Goal: Task Accomplishment & Management: Manage account settings

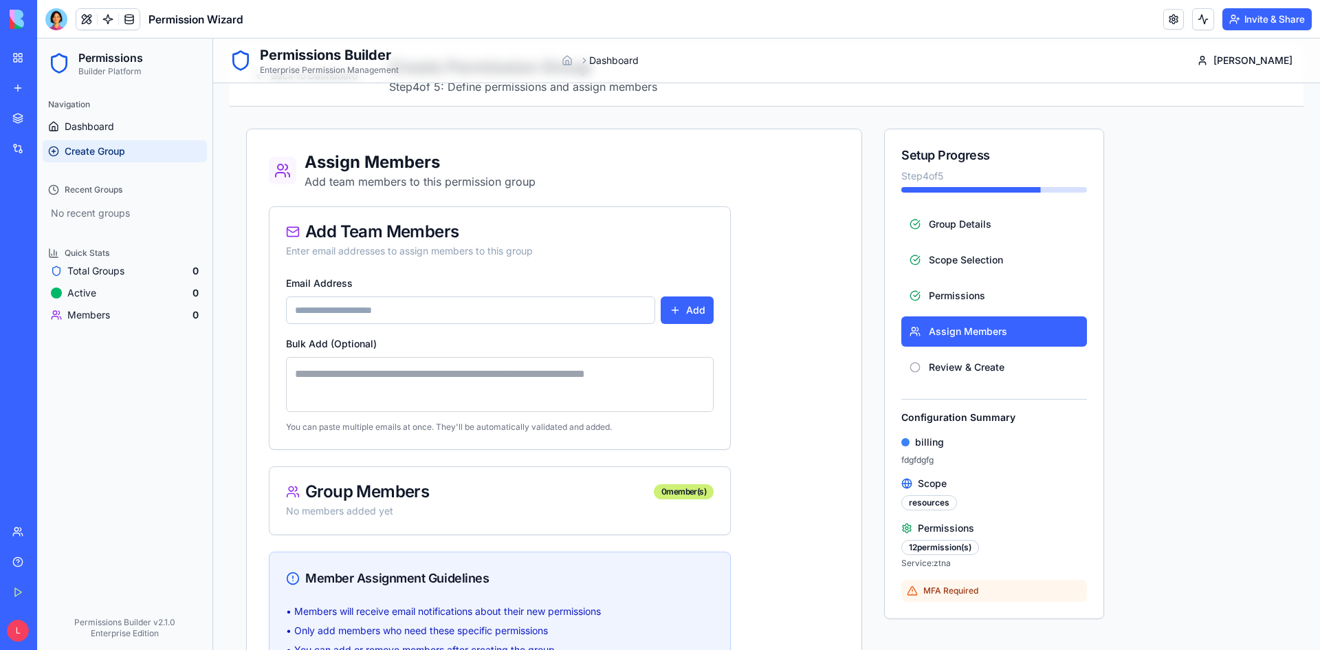
scroll to position [314, 0]
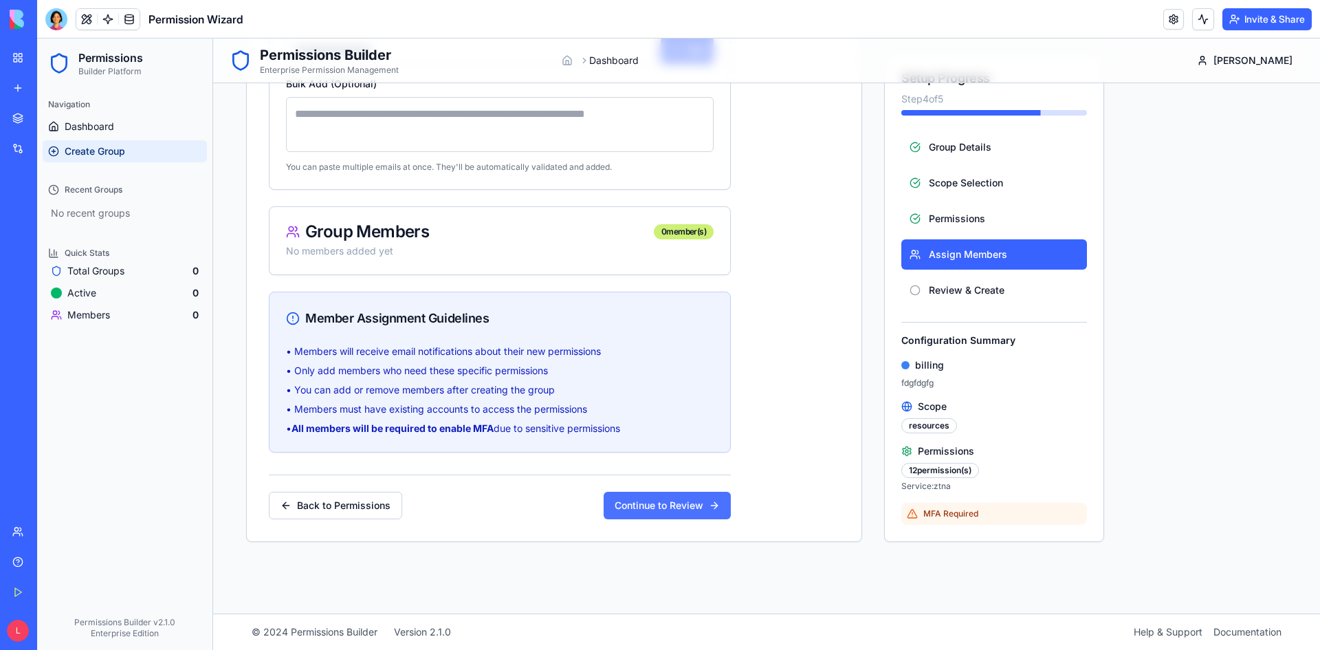
click at [691, 503] on button "Continue to Review" at bounding box center [667, 506] width 127 height 28
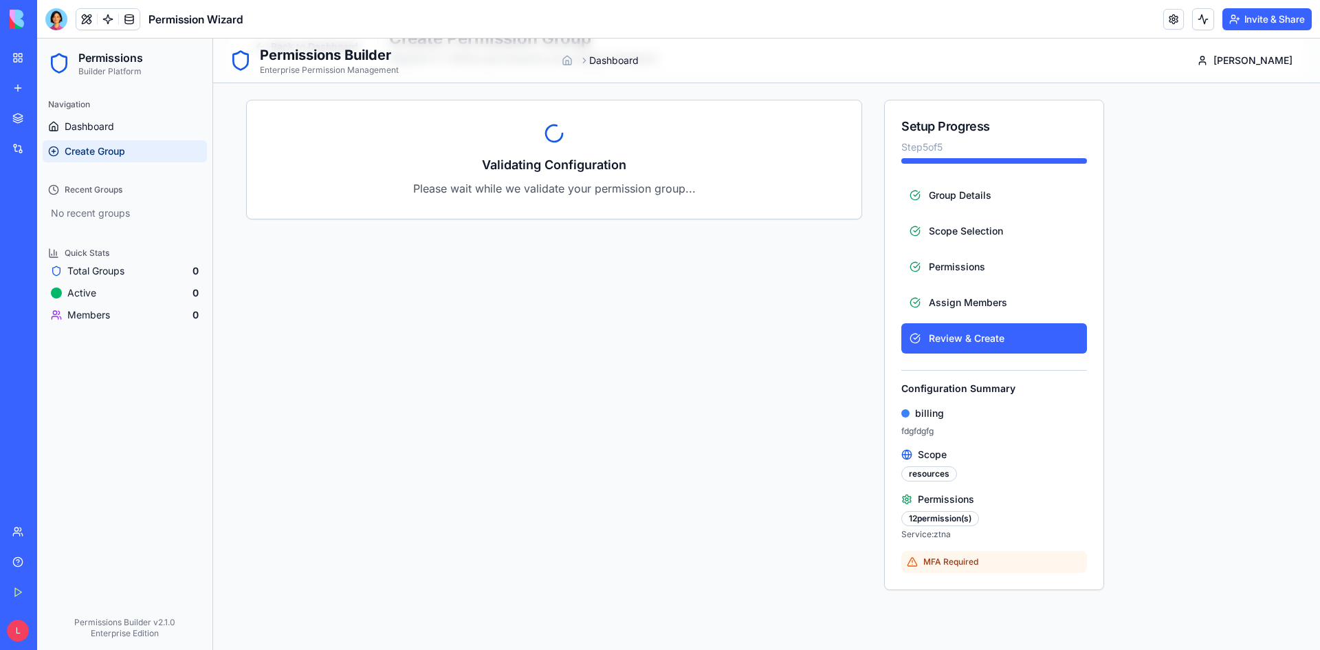
scroll to position [0, 0]
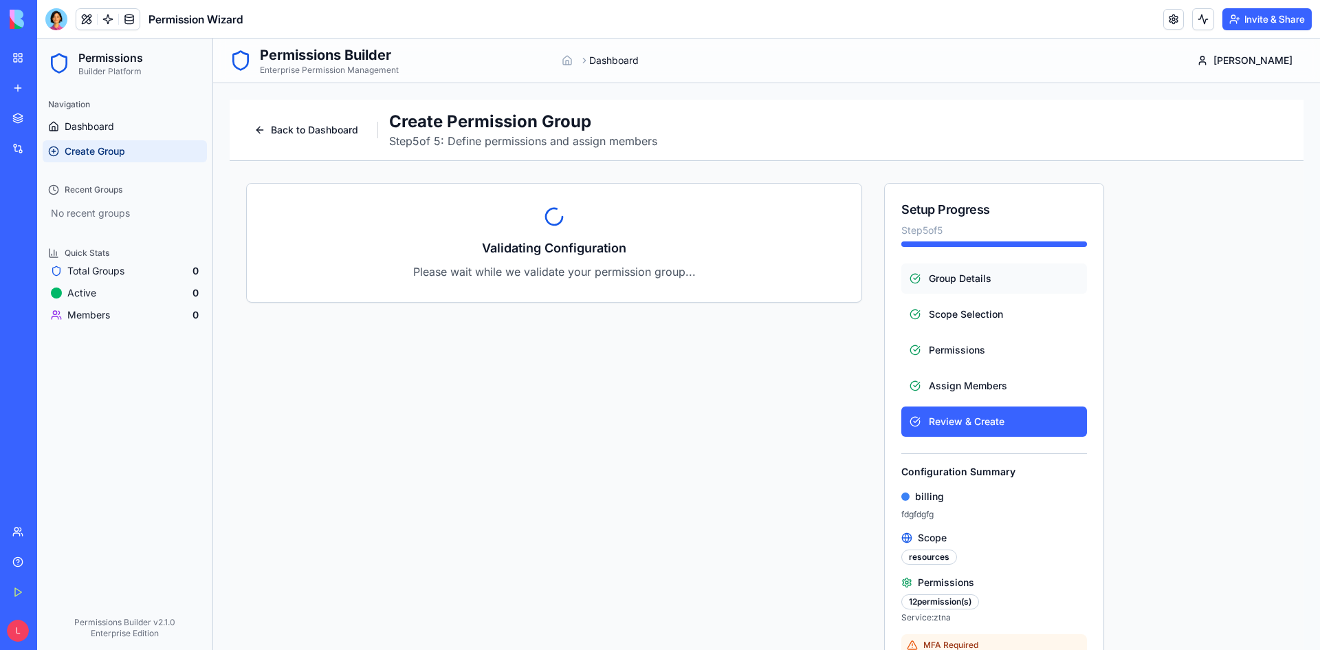
click at [942, 274] on span "Group Details" at bounding box center [960, 279] width 63 height 14
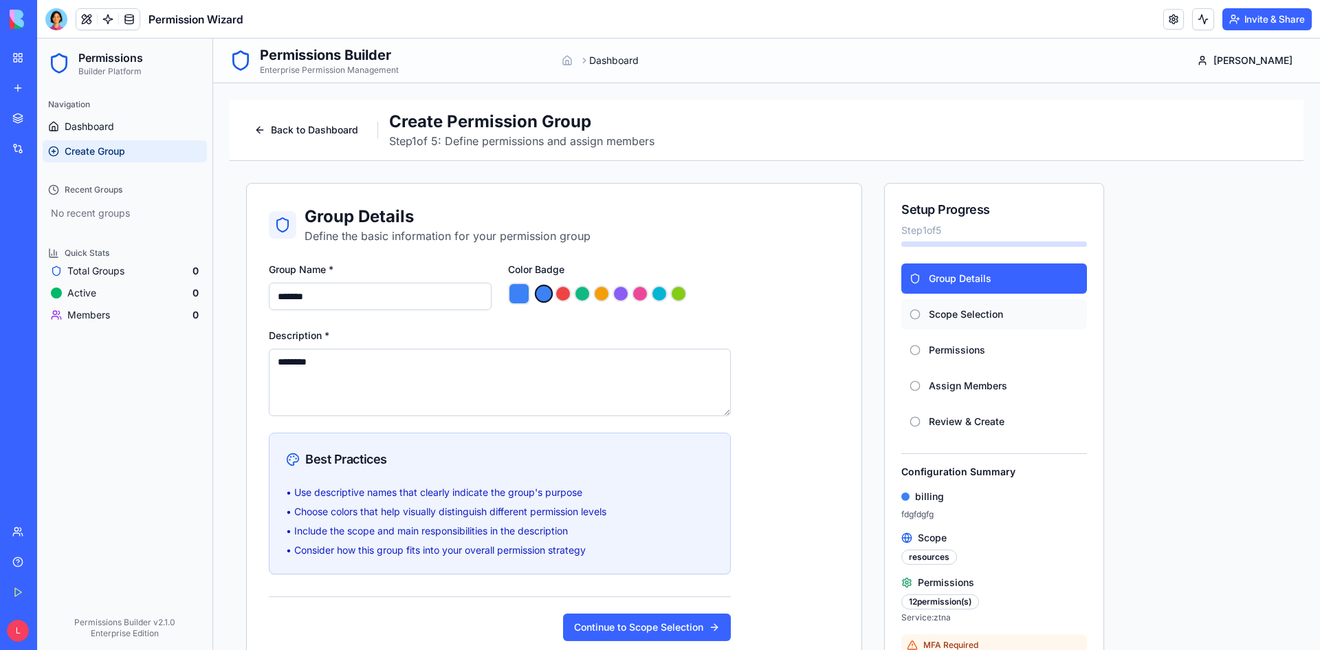
click at [946, 316] on span "Scope Selection" at bounding box center [966, 314] width 74 height 14
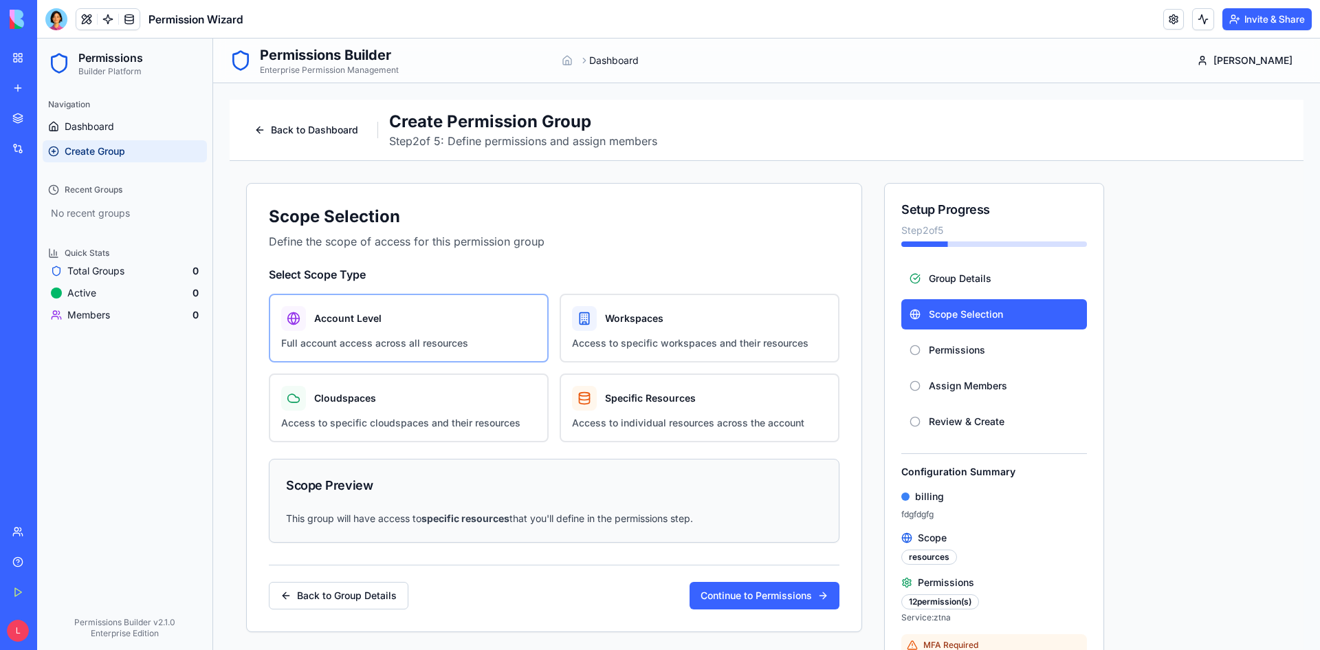
click at [367, 336] on label "Account Level Full account access across all resources" at bounding box center [409, 328] width 280 height 69
click at [279, 304] on button "Account Level Full account access across all resources" at bounding box center [273, 298] width 11 height 11
click at [743, 590] on button "Continue to Permissions" at bounding box center [765, 596] width 150 height 28
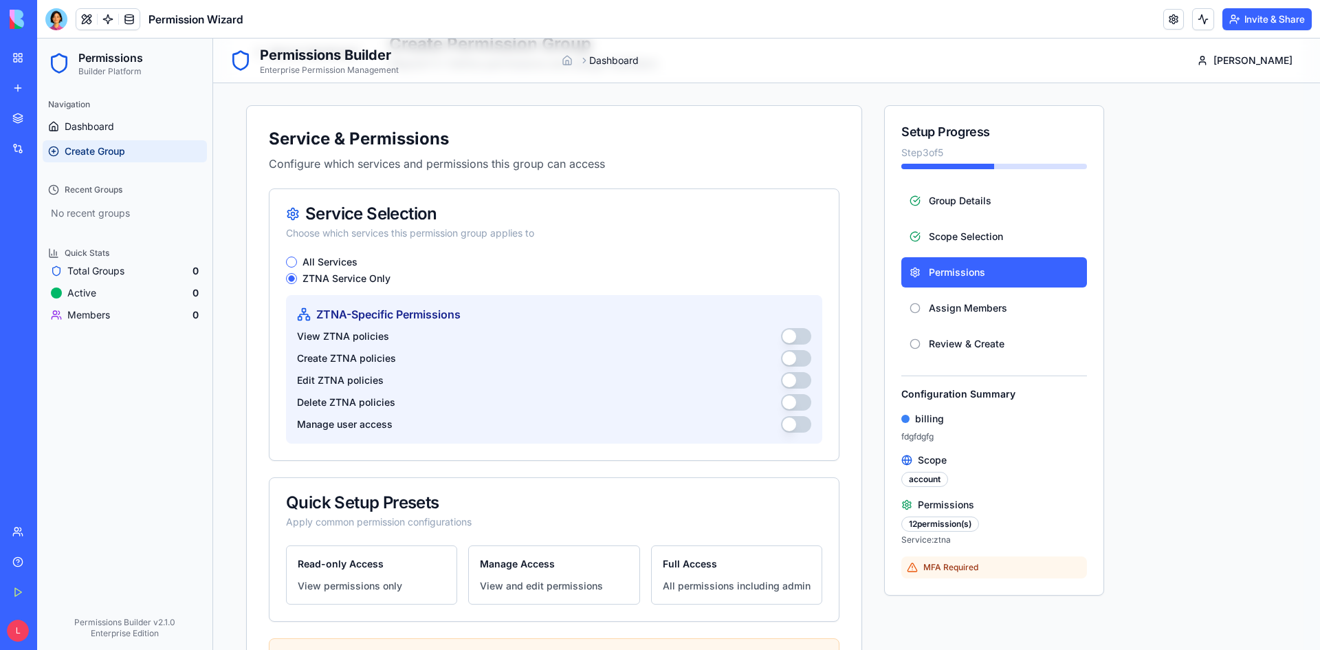
scroll to position [275, 0]
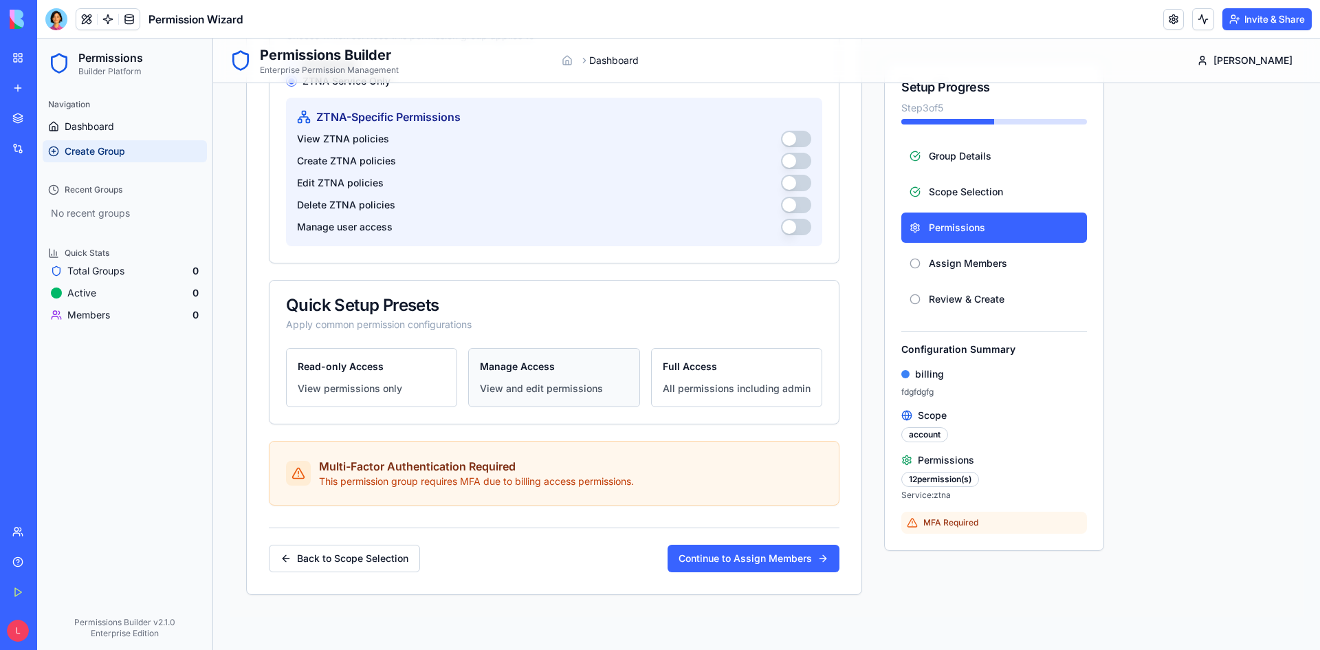
click at [569, 377] on button "Manage Access View and edit permissions" at bounding box center [553, 377] width 171 height 59
click at [678, 384] on p "All permissions including admin" at bounding box center [737, 389] width 148 height 14
drag, startPoint x: 803, startPoint y: 135, endPoint x: 801, endPoint y: 144, distance: 9.7
click at [803, 135] on button "View ZTNA policies" at bounding box center [796, 139] width 30 height 17
click at [799, 155] on button "Create ZTNA policies" at bounding box center [796, 161] width 30 height 17
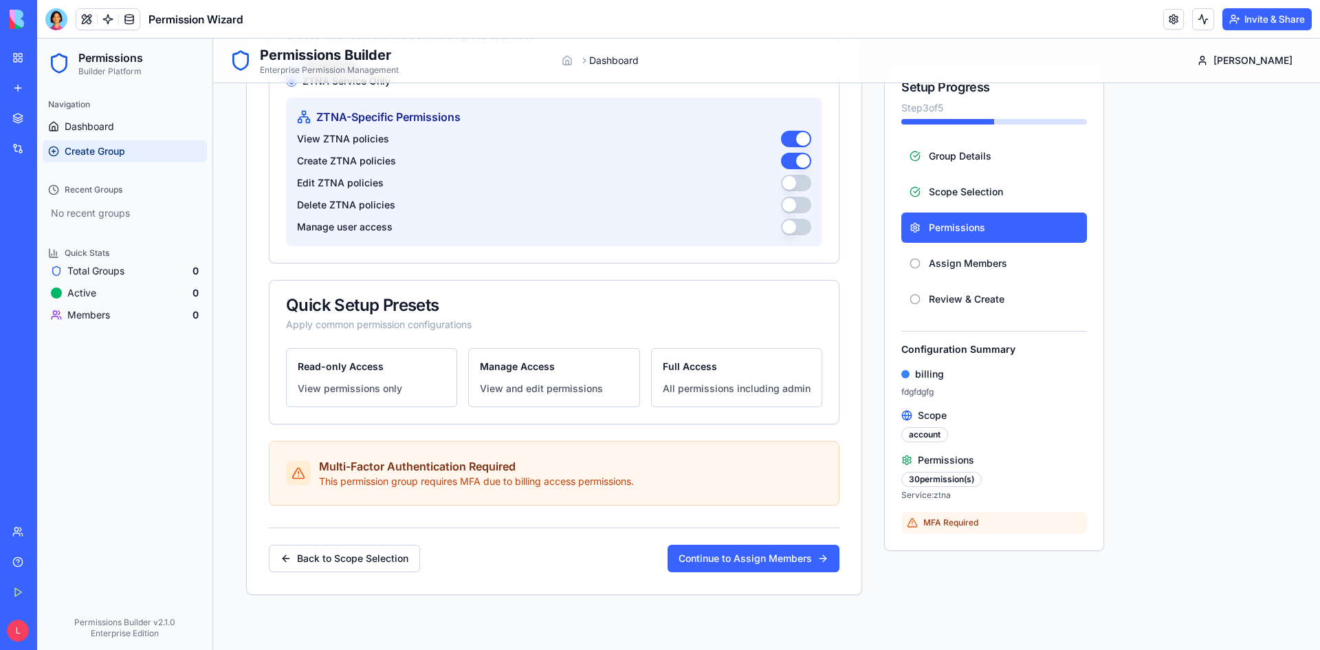
click at [800, 175] on div "View ZTNA policies Create ZTNA policies Edit ZTNA policies Delete ZTNA policies…" at bounding box center [554, 183] width 514 height 105
drag, startPoint x: 803, startPoint y: 192, endPoint x: 803, endPoint y: 203, distance: 11.0
click at [803, 193] on div "View ZTNA policies Create ZTNA policies Edit ZTNA policies Delete ZTNA policies…" at bounding box center [554, 183] width 514 height 105
click at [803, 208] on button "Delete ZTNA policies" at bounding box center [796, 205] width 30 height 17
click at [802, 226] on button "Manage user access" at bounding box center [796, 227] width 30 height 17
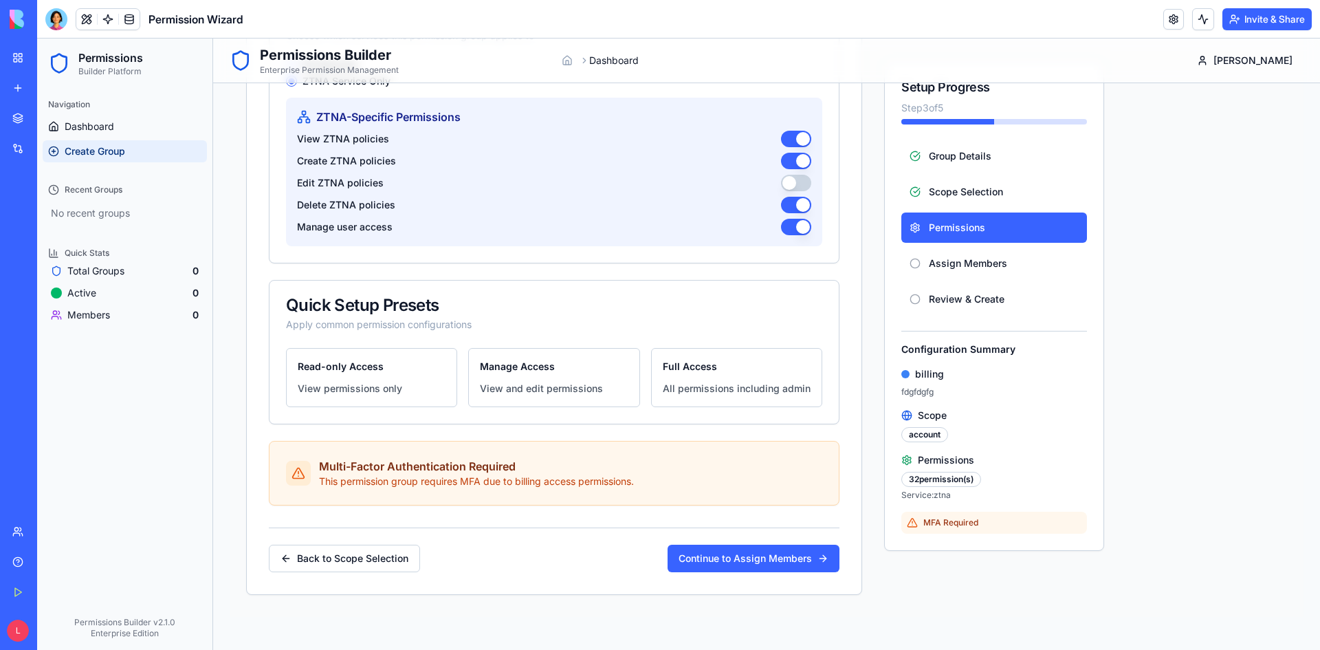
click at [803, 175] on button "Edit ZTNA policies" at bounding box center [796, 183] width 30 height 17
click at [728, 390] on p "All permissions including admin" at bounding box center [737, 389] width 148 height 14
click at [581, 374] on button "Manage Access View and edit permissions" at bounding box center [553, 377] width 171 height 59
drag, startPoint x: 404, startPoint y: 371, endPoint x: 428, endPoint y: 372, distance: 23.4
click at [406, 372] on button "Read-only Access View permissions only" at bounding box center [371, 377] width 171 height 59
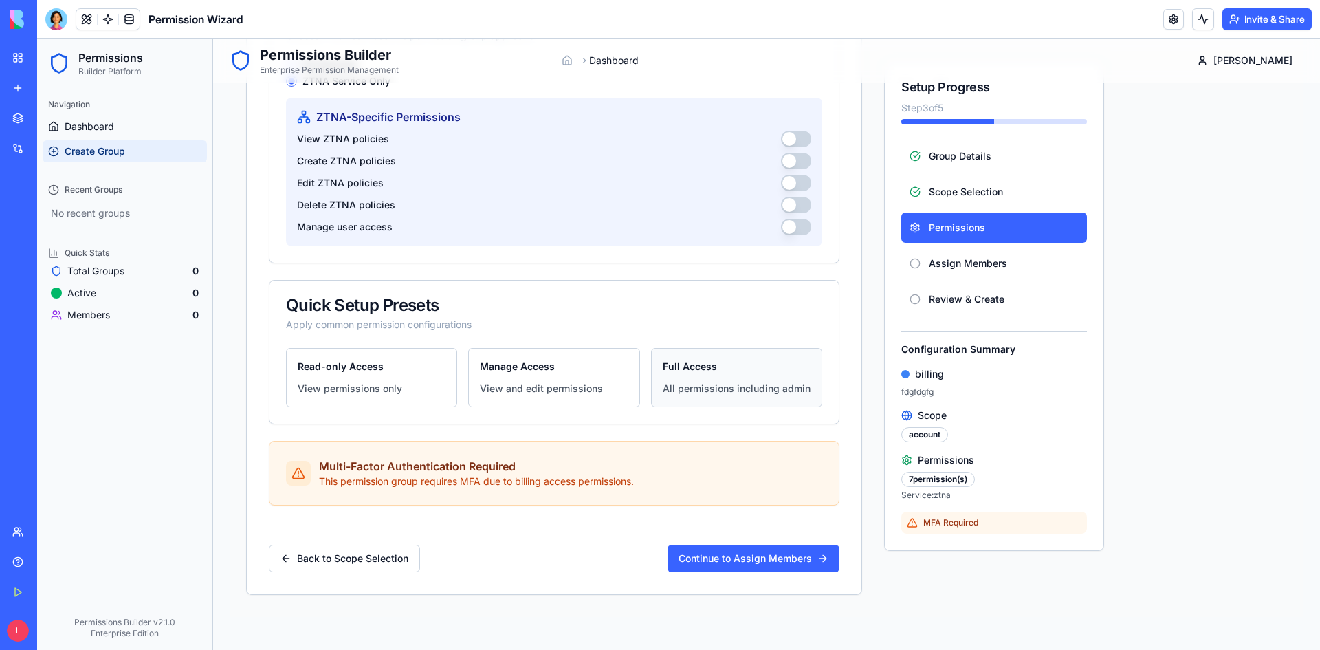
click at [712, 373] on button "Full Access All permissions including admin" at bounding box center [736, 377] width 171 height 59
drag, startPoint x: 736, startPoint y: 375, endPoint x: 559, endPoint y: 364, distance: 177.8
click at [734, 375] on button "Full Access All permissions including admin" at bounding box center [736, 377] width 171 height 59
click at [559, 365] on button "Manage Access View and edit permissions" at bounding box center [553, 377] width 171 height 59
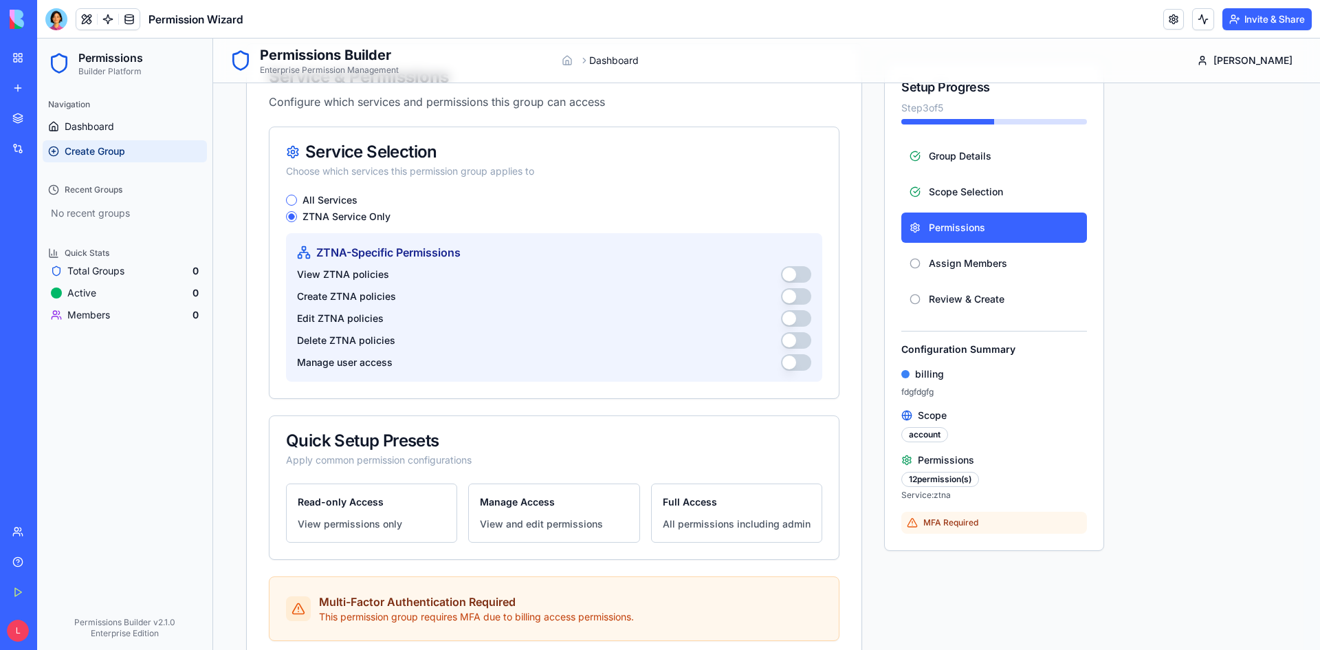
scroll to position [0, 0]
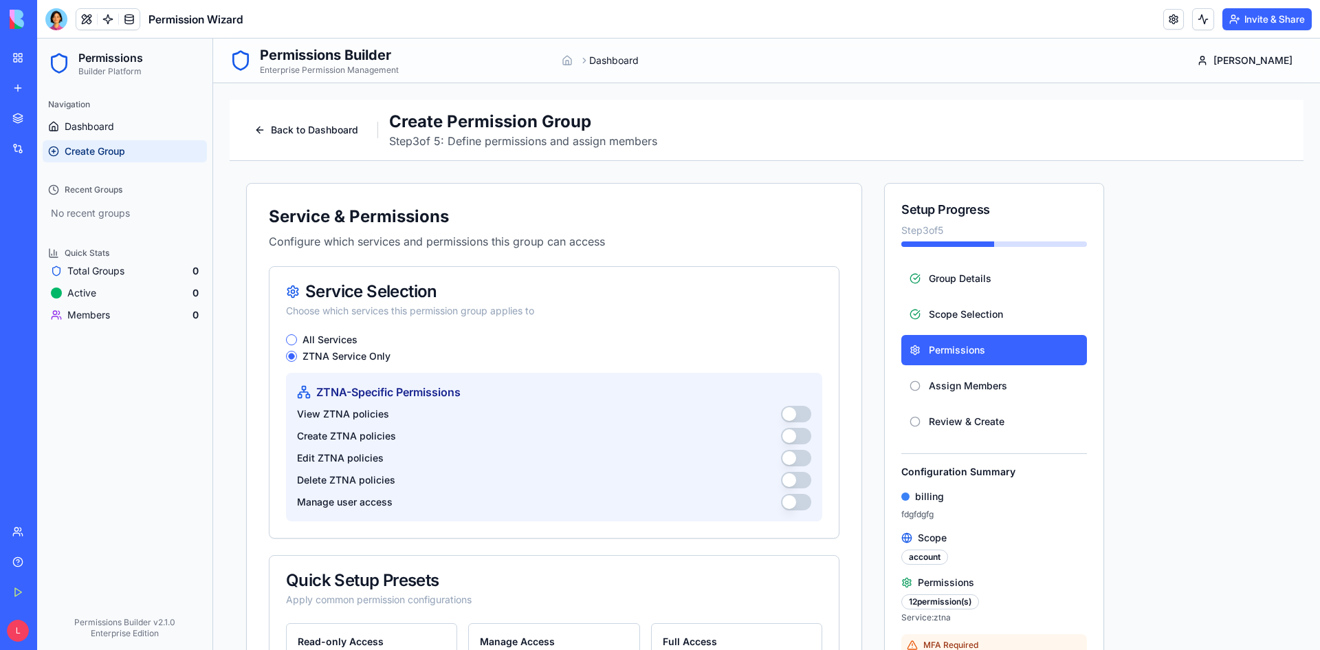
drag, startPoint x: 359, startPoint y: 342, endPoint x: 342, endPoint y: 342, distance: 16.5
click at [358, 342] on div "All Services" at bounding box center [554, 339] width 536 height 11
click at [342, 342] on label "All Services" at bounding box center [330, 340] width 55 height 10
click at [297, 342] on button "All Services" at bounding box center [291, 339] width 11 height 11
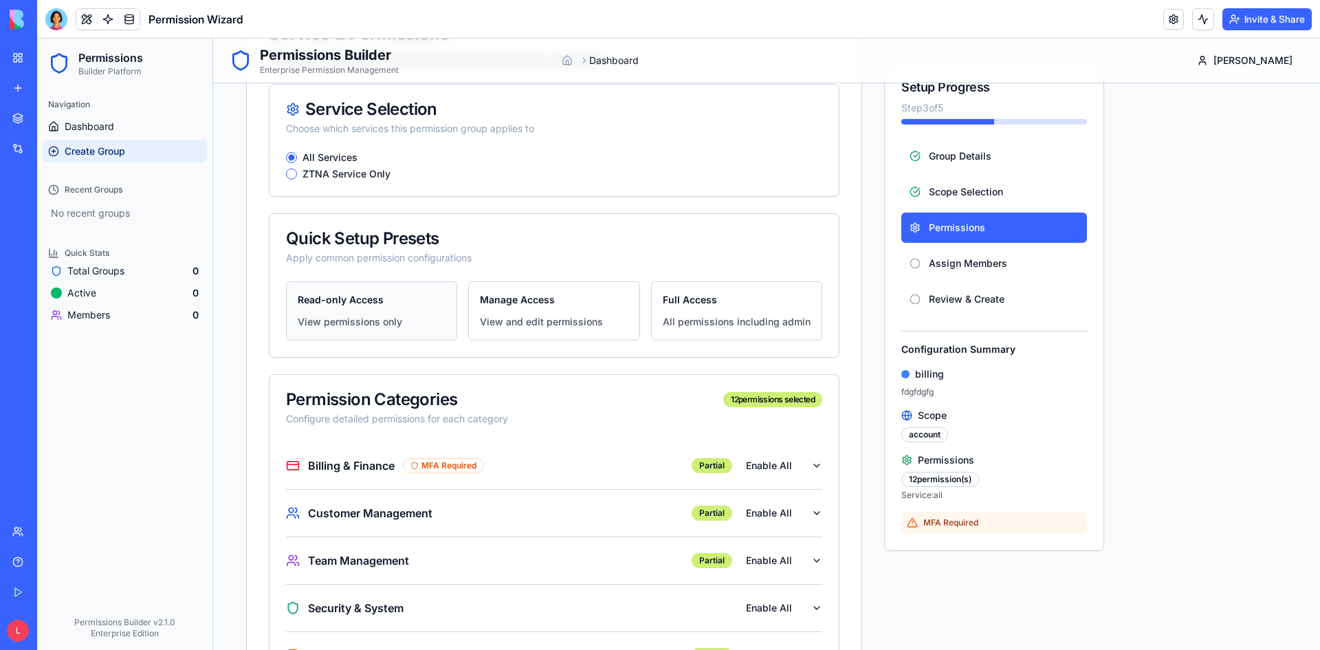
scroll to position [344, 0]
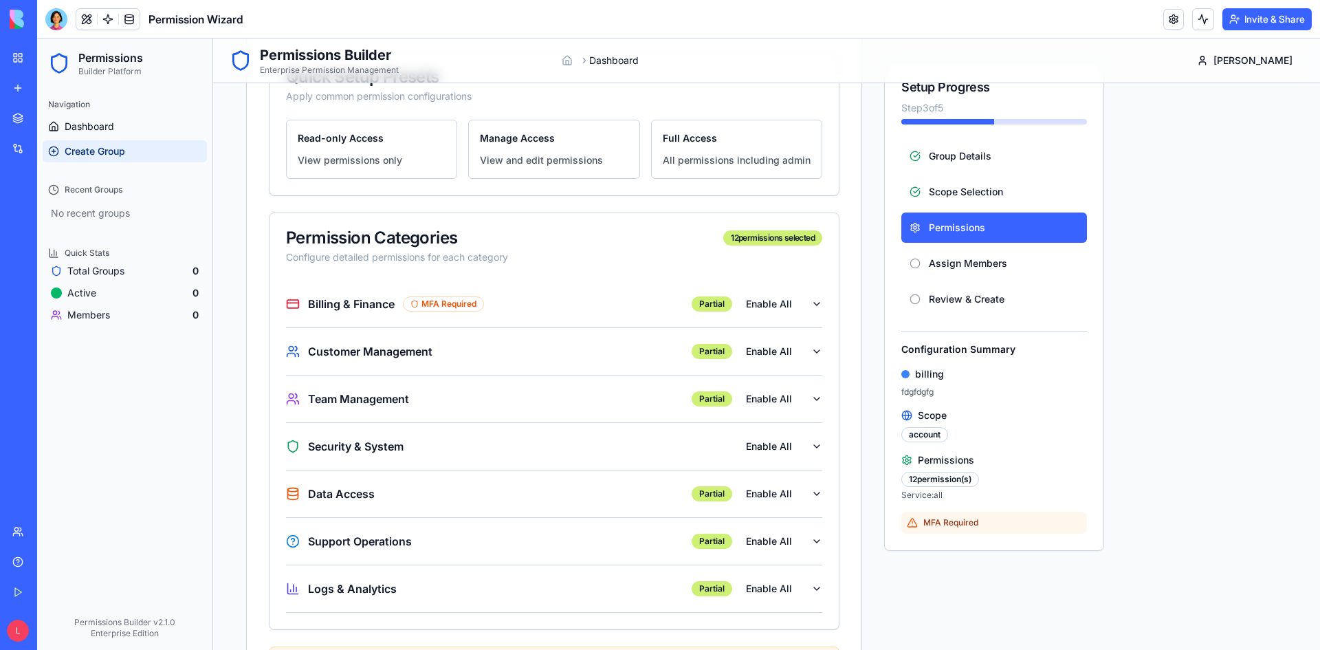
click at [576, 542] on div "Support Operations Partial Enable All" at bounding box center [548, 541] width 525 height 25
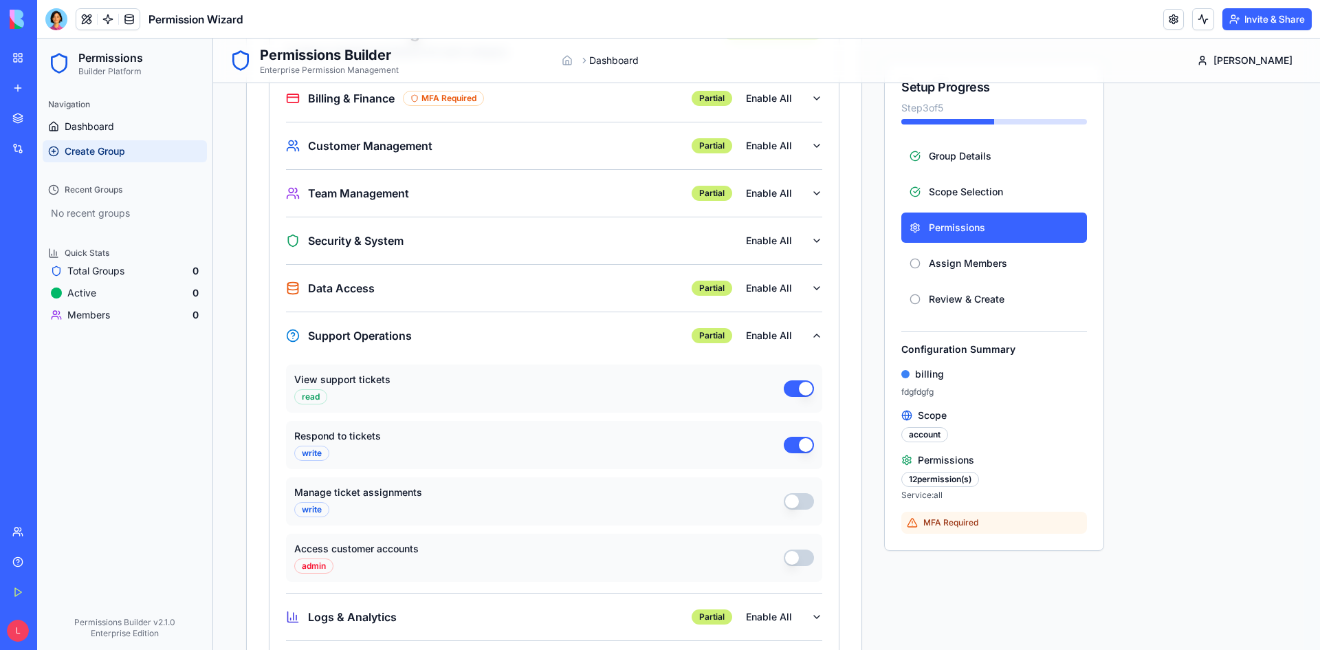
scroll to position [550, 0]
click at [510, 338] on div "Support Operations Partial Enable All" at bounding box center [548, 335] width 525 height 25
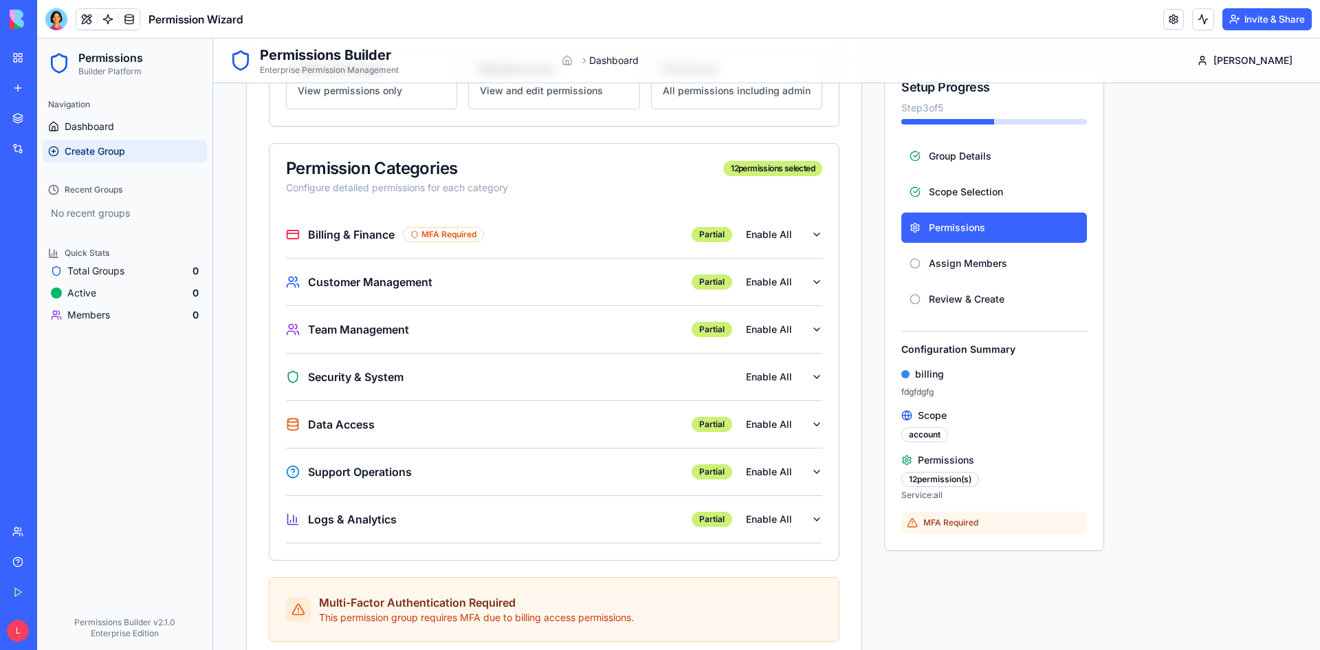
scroll to position [413, 0]
click at [485, 325] on div "Team Management Partial Enable All" at bounding box center [548, 330] width 525 height 25
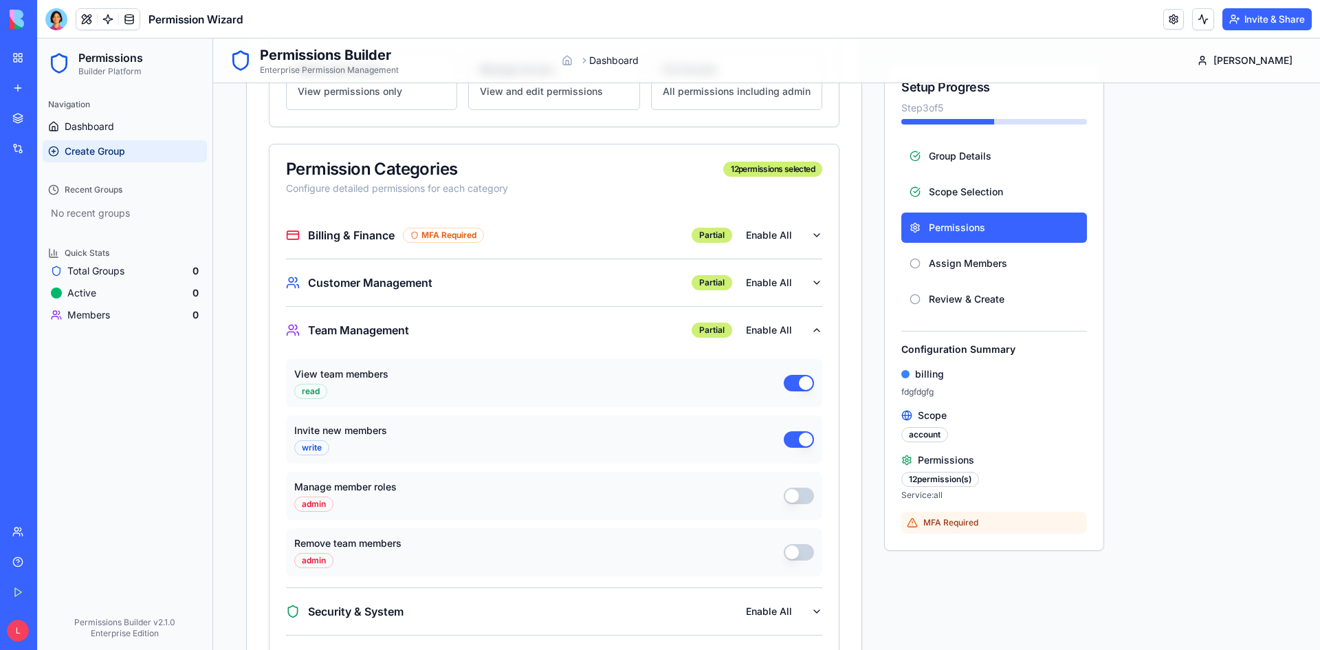
click at [478, 326] on div "Team Management Partial Enable All" at bounding box center [548, 330] width 525 height 25
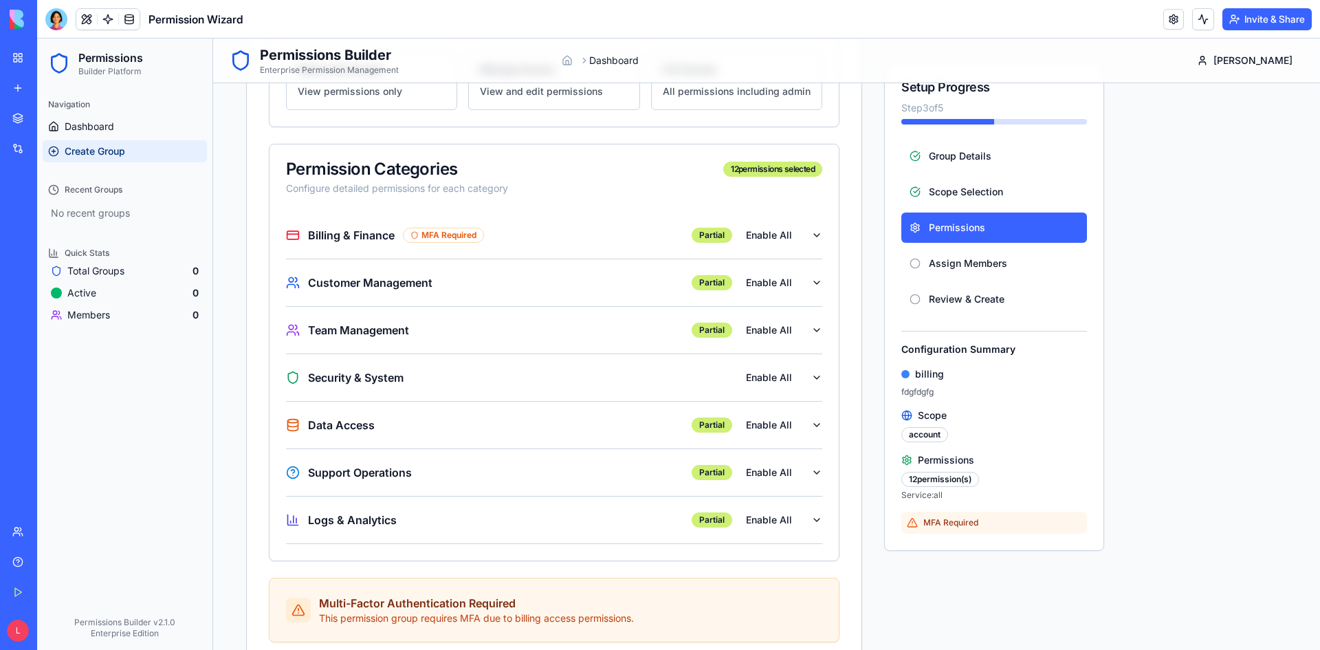
click at [485, 292] on div "Customer Management Partial Enable All" at bounding box center [548, 282] width 525 height 25
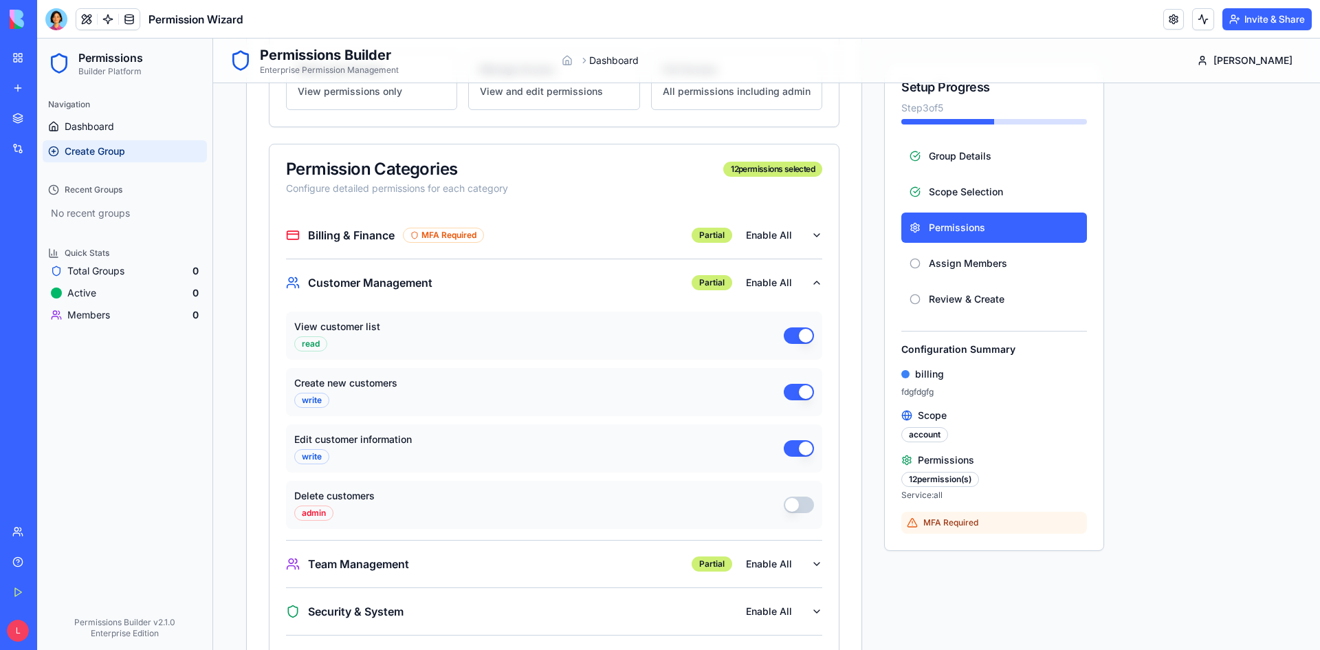
click at [485, 292] on div "Customer Management Partial Enable All" at bounding box center [548, 282] width 525 height 25
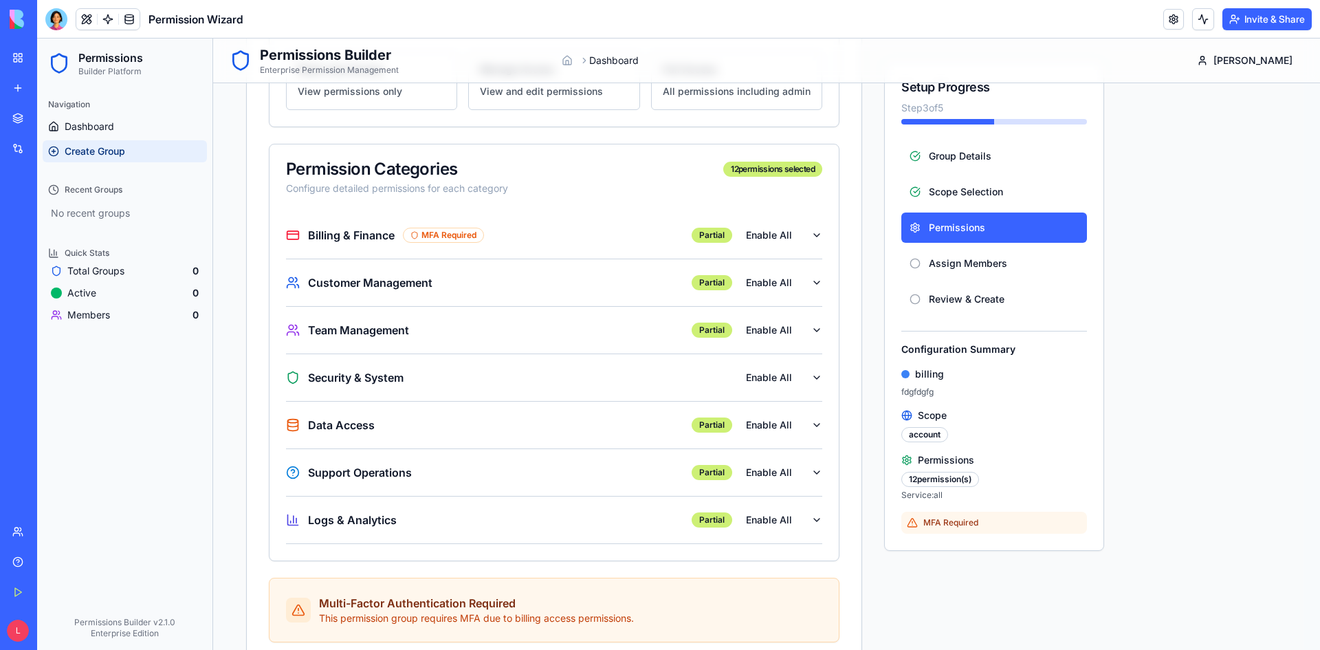
click at [422, 425] on div "Data Access Partial Enable All" at bounding box center [548, 425] width 525 height 25
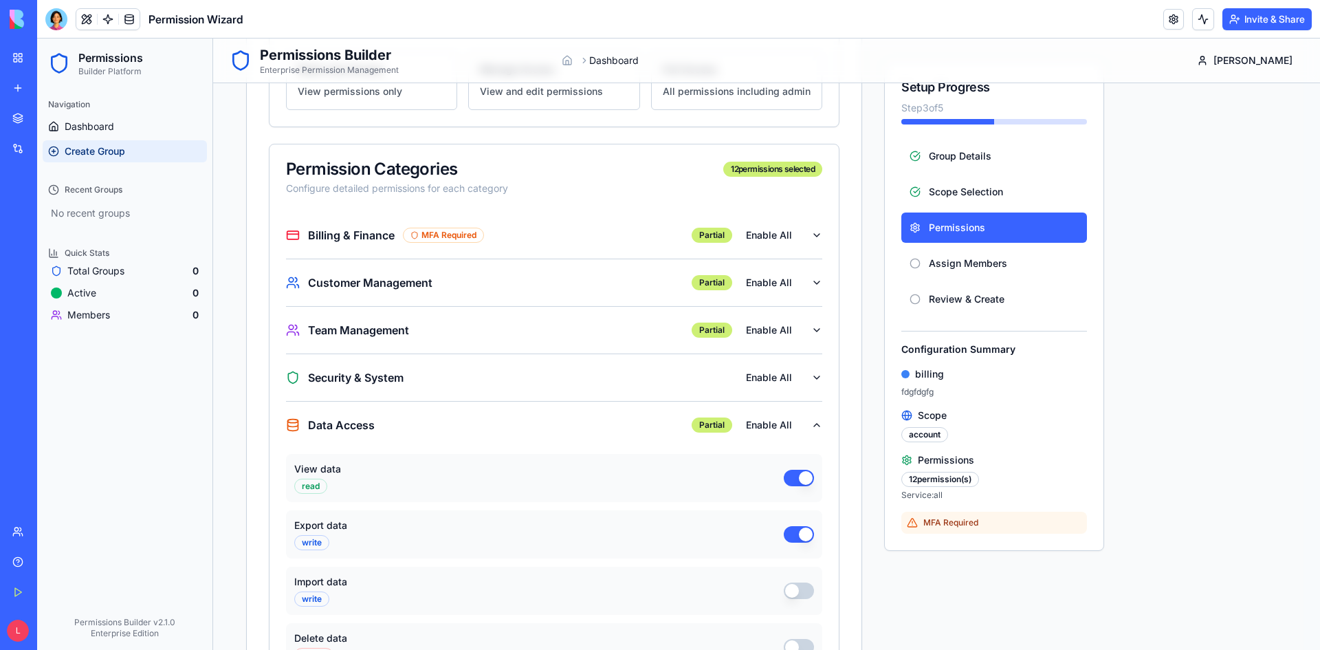
scroll to position [481, 0]
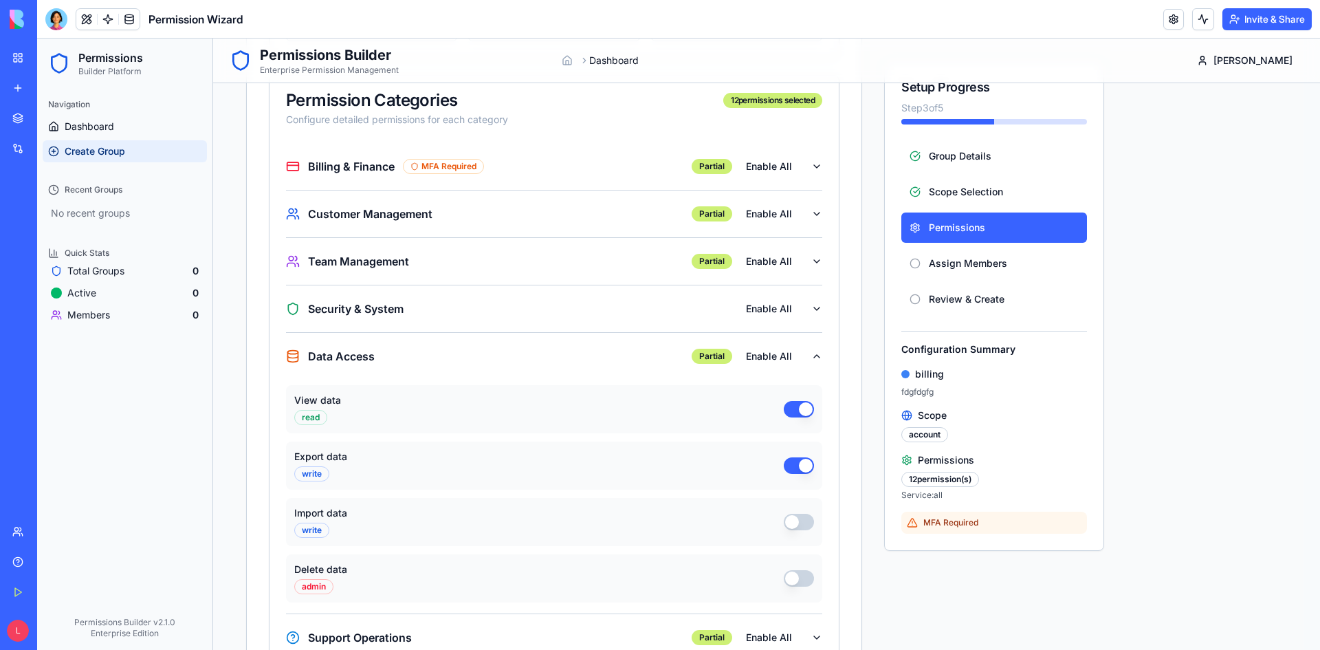
click at [450, 367] on div "Data Access Partial Enable All" at bounding box center [548, 356] width 525 height 25
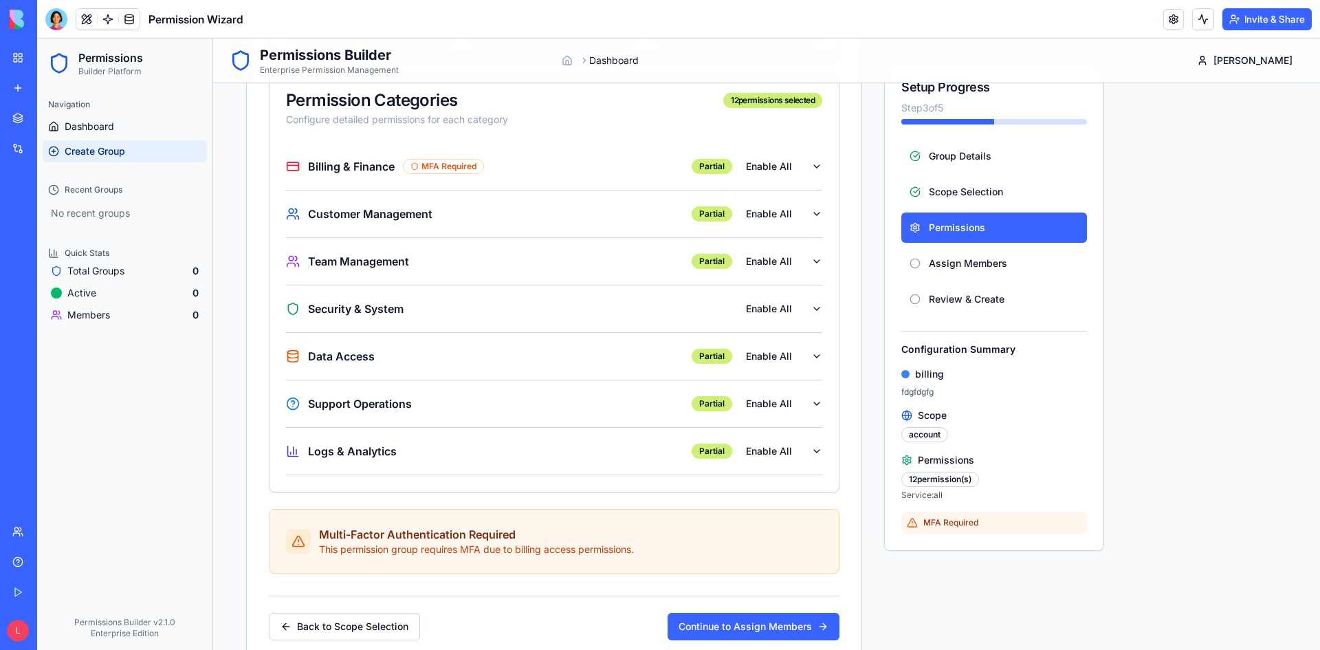
click at [469, 309] on div "Security & System Enable All" at bounding box center [548, 308] width 525 height 25
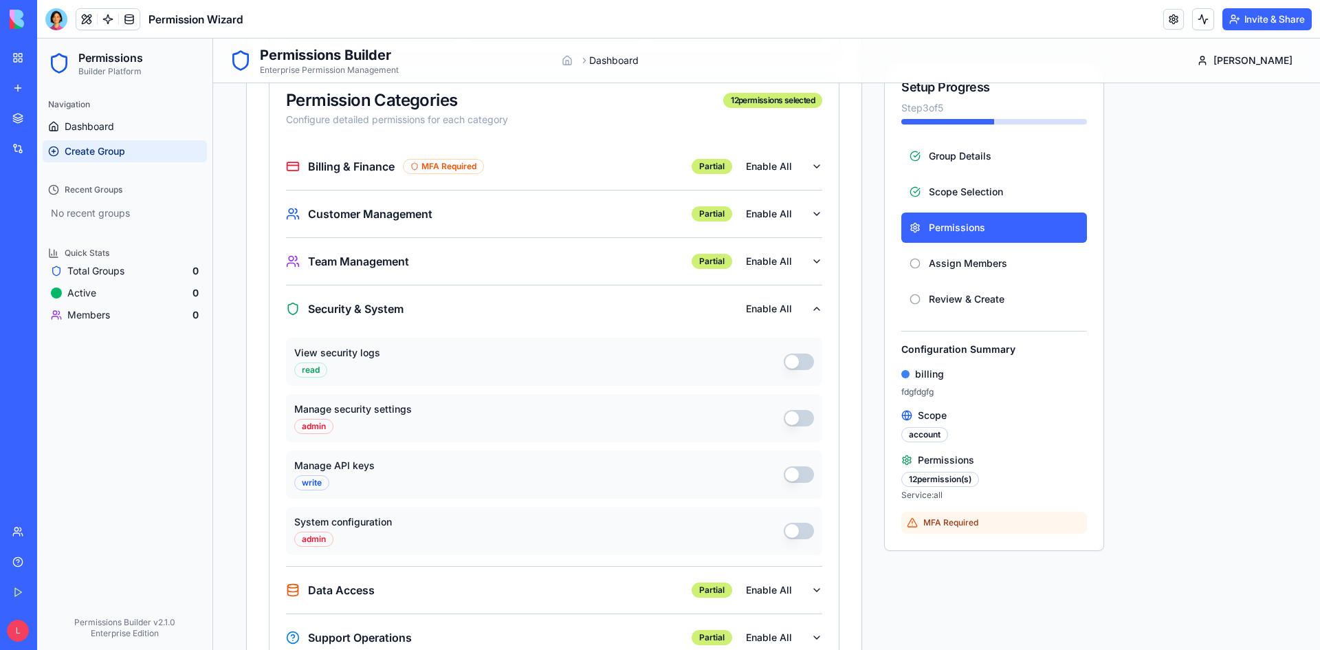
click at [470, 308] on div "Security & System Enable All" at bounding box center [548, 308] width 525 height 25
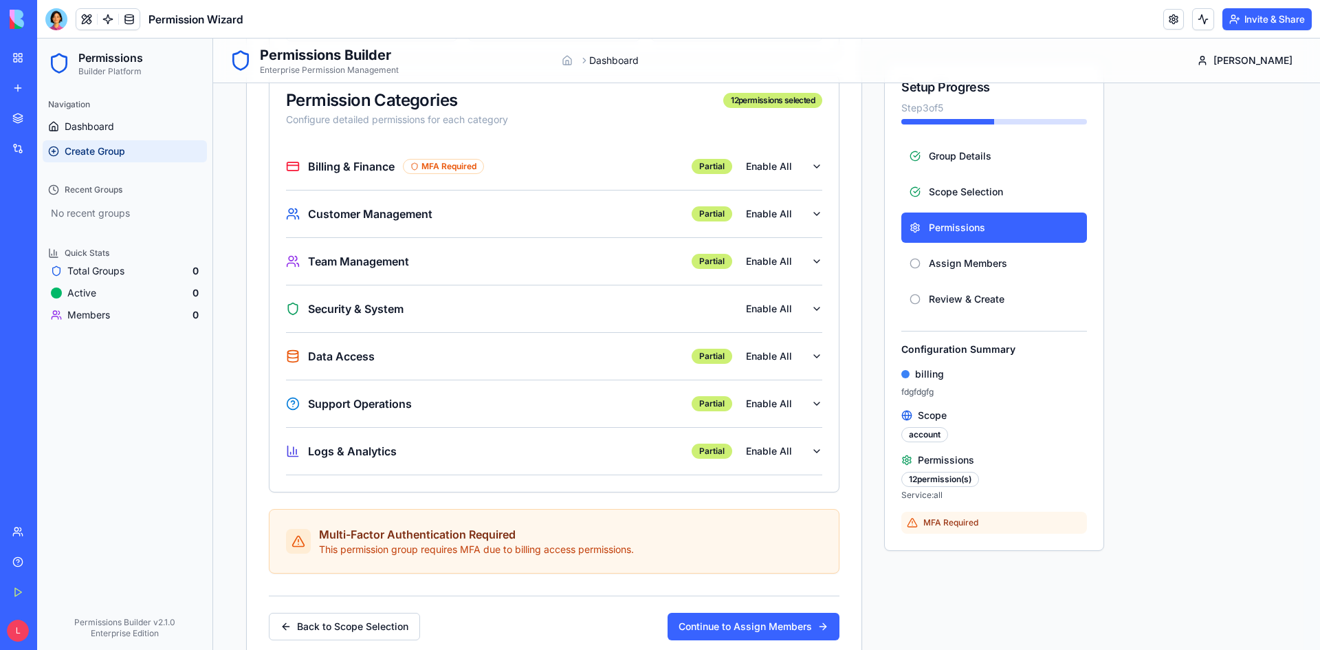
click at [448, 454] on div "Logs & Analytics Partial Enable All" at bounding box center [548, 451] width 525 height 25
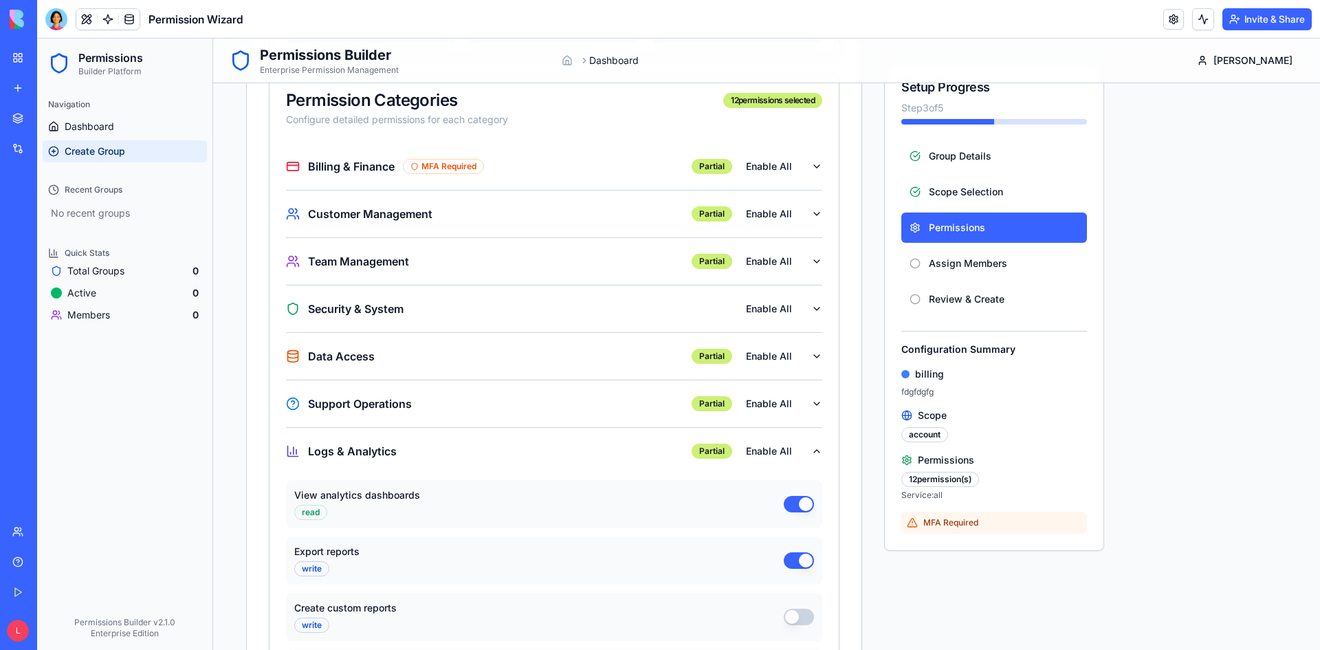
click at [448, 452] on div "Logs & Analytics Partial Enable All" at bounding box center [548, 451] width 525 height 25
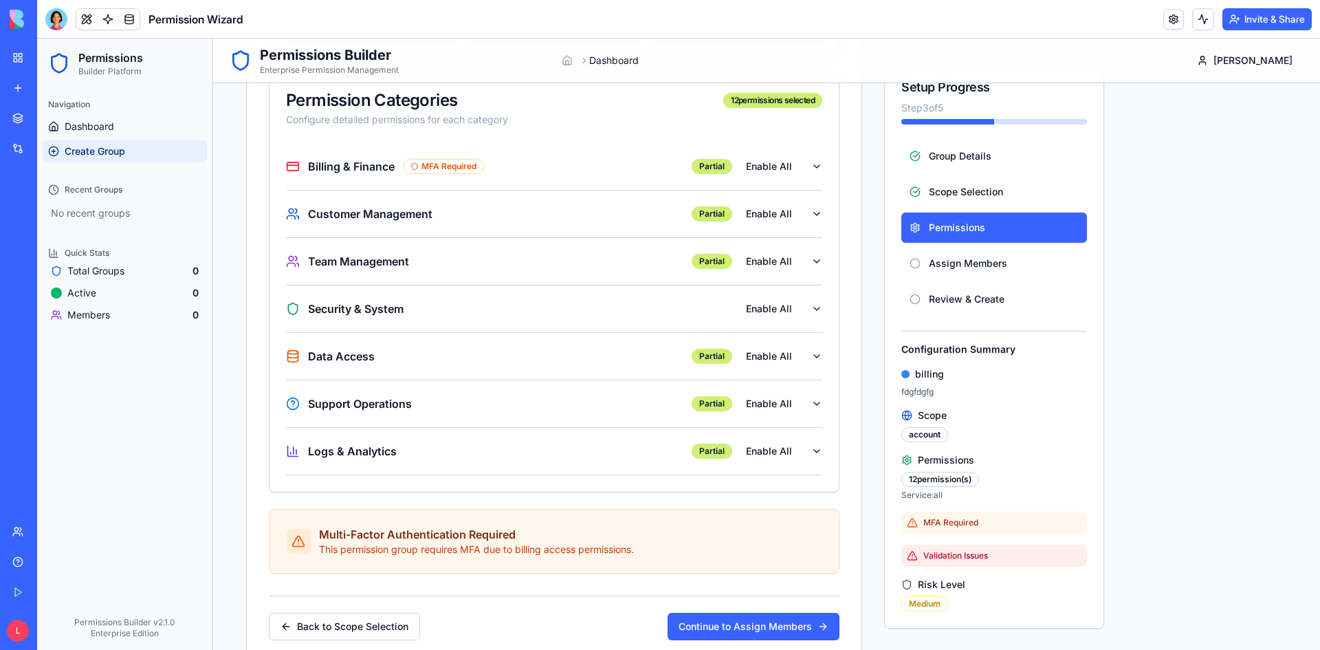
click at [398, 404] on span "Support Operations" at bounding box center [360, 403] width 104 height 17
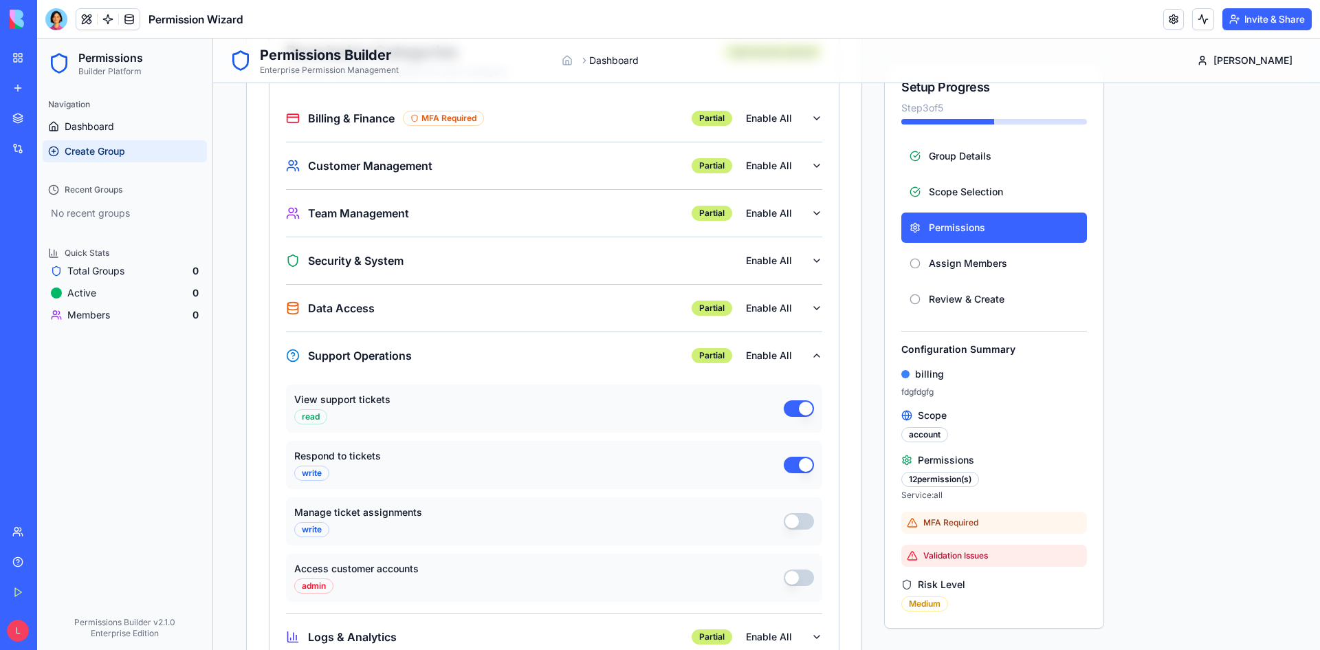
scroll to position [550, 0]
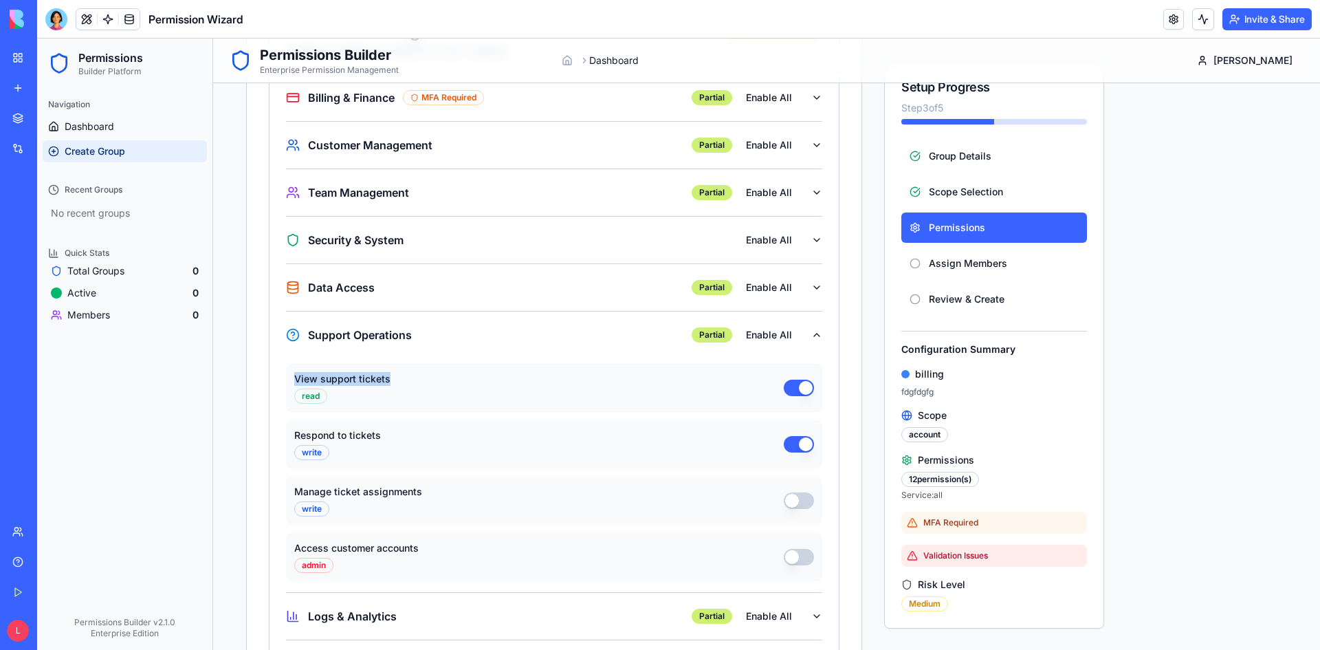
drag, startPoint x: 389, startPoint y: 379, endPoint x: 296, endPoint y: 375, distance: 93.6
click at [296, 375] on div "View support tickets read" at bounding box center [539, 388] width 490 height 32
click at [790, 385] on button "View support tickets" at bounding box center [799, 388] width 30 height 17
click at [798, 385] on button "View support tickets" at bounding box center [799, 388] width 30 height 17
click at [416, 334] on div "Support Operations Partial Enable All" at bounding box center [548, 335] width 525 height 25
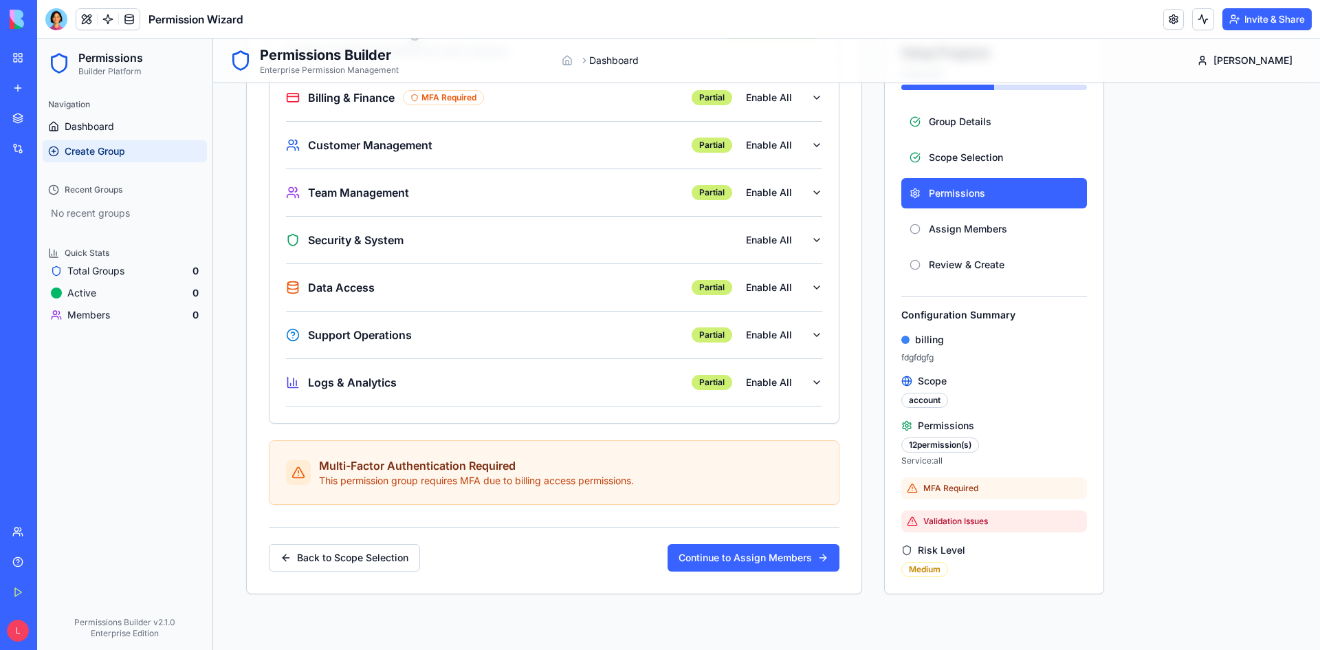
click at [541, 95] on div "Billing & Finance MFA Required Partial Enable All" at bounding box center [548, 97] width 525 height 25
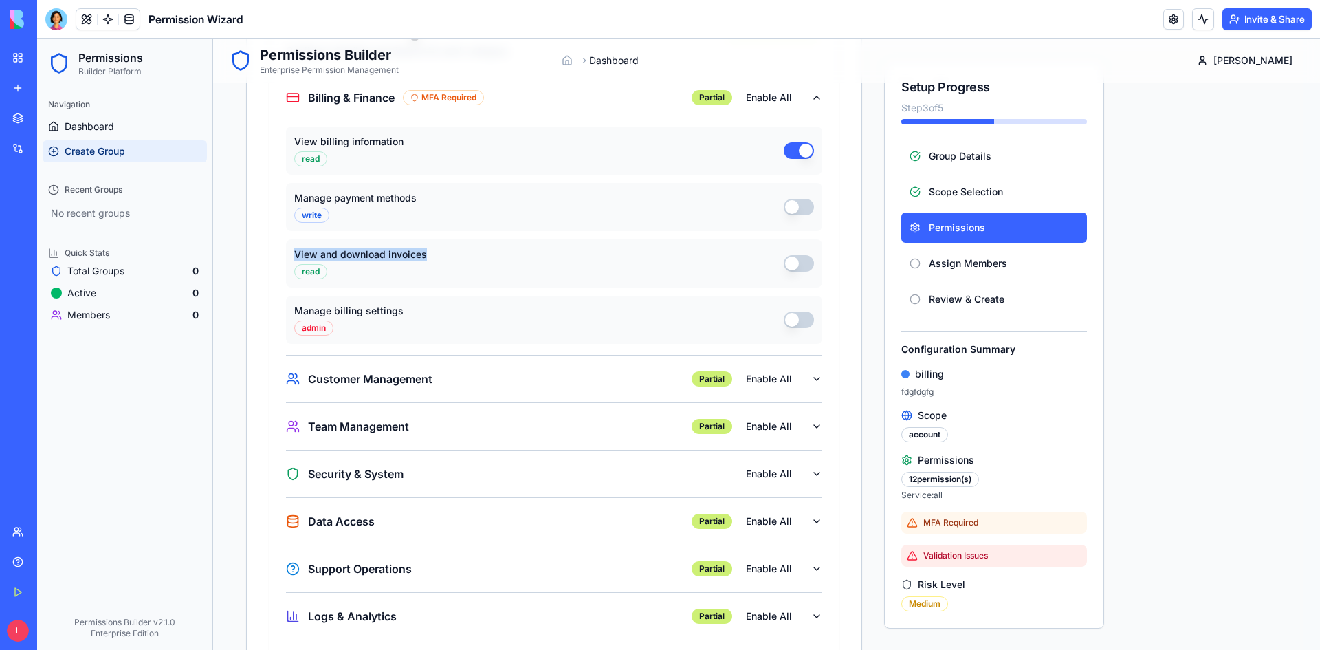
drag, startPoint x: 408, startPoint y: 256, endPoint x: 281, endPoint y: 245, distance: 127.6
click at [281, 245] on div "Billing & Finance MFA Required Partial Enable All View billing information read…" at bounding box center [554, 365] width 569 height 582
copy label "View and download invoices"
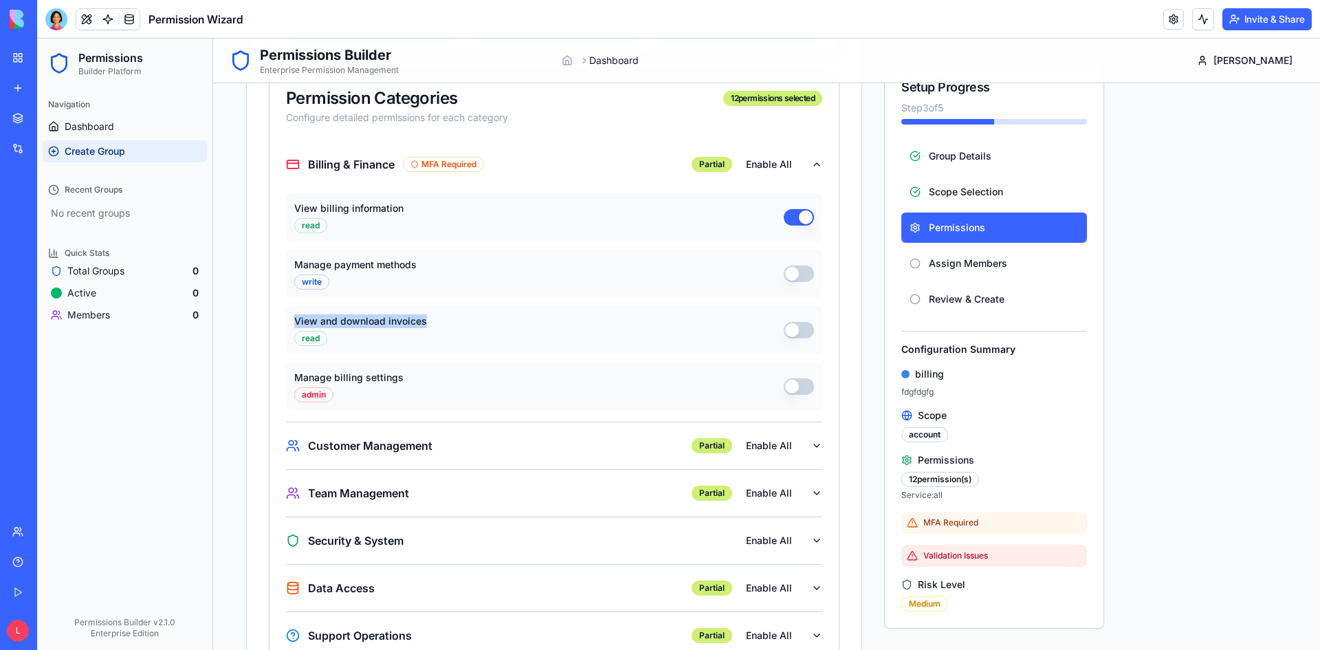
scroll to position [481, 0]
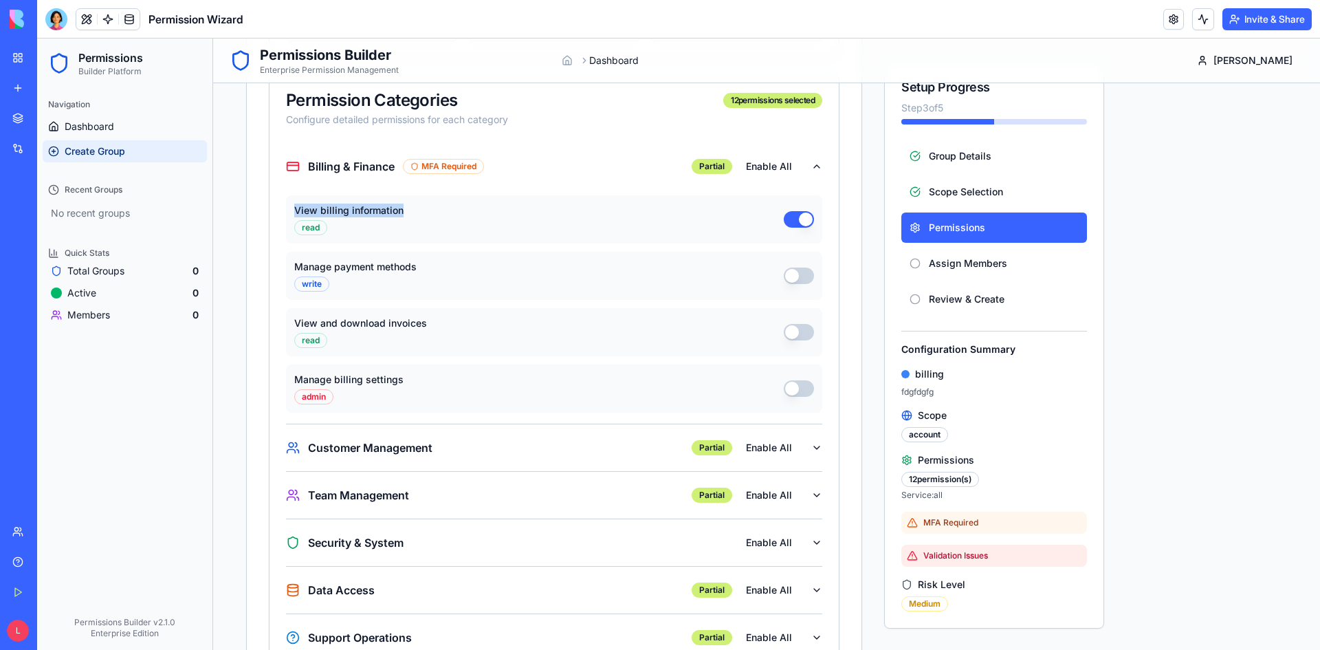
drag, startPoint x: 404, startPoint y: 212, endPoint x: 284, endPoint y: 208, distance: 120.4
click at [284, 208] on div "Billing & Finance MFA Required Partial Enable All View billing information read…" at bounding box center [554, 434] width 569 height 582
copy label "View billing information"
drag, startPoint x: 424, startPoint y: 267, endPoint x: 279, endPoint y: 267, distance: 144.4
click at [279, 267] on div "Billing & Finance MFA Required Partial Enable All View billing information read…" at bounding box center [554, 434] width 569 height 582
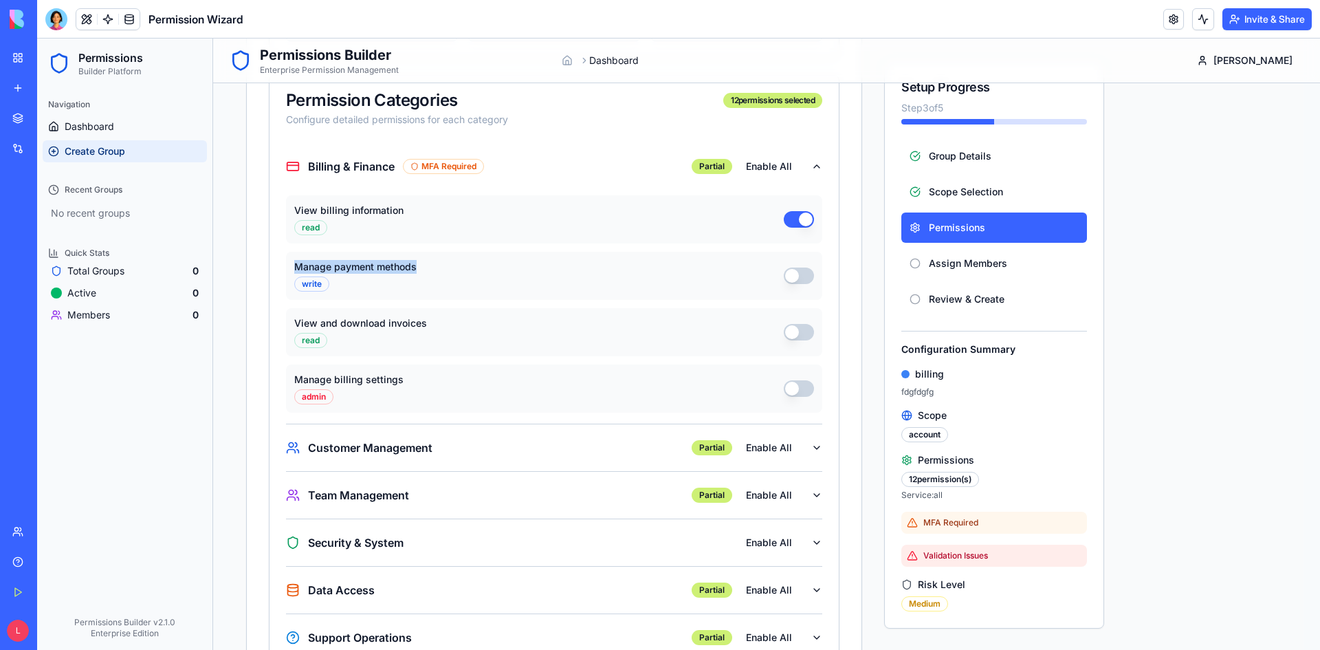
copy label "Manage payment methods"
click at [248, 269] on div "Service & Permissions Configure which services and permissions this group can a…" at bounding box center [554, 299] width 615 height 1194
drag, startPoint x: 437, startPoint y: 326, endPoint x: 288, endPoint y: 322, distance: 148.6
click at [288, 322] on div "View and download invoices read" at bounding box center [554, 332] width 536 height 48
copy label "View and download invoices"
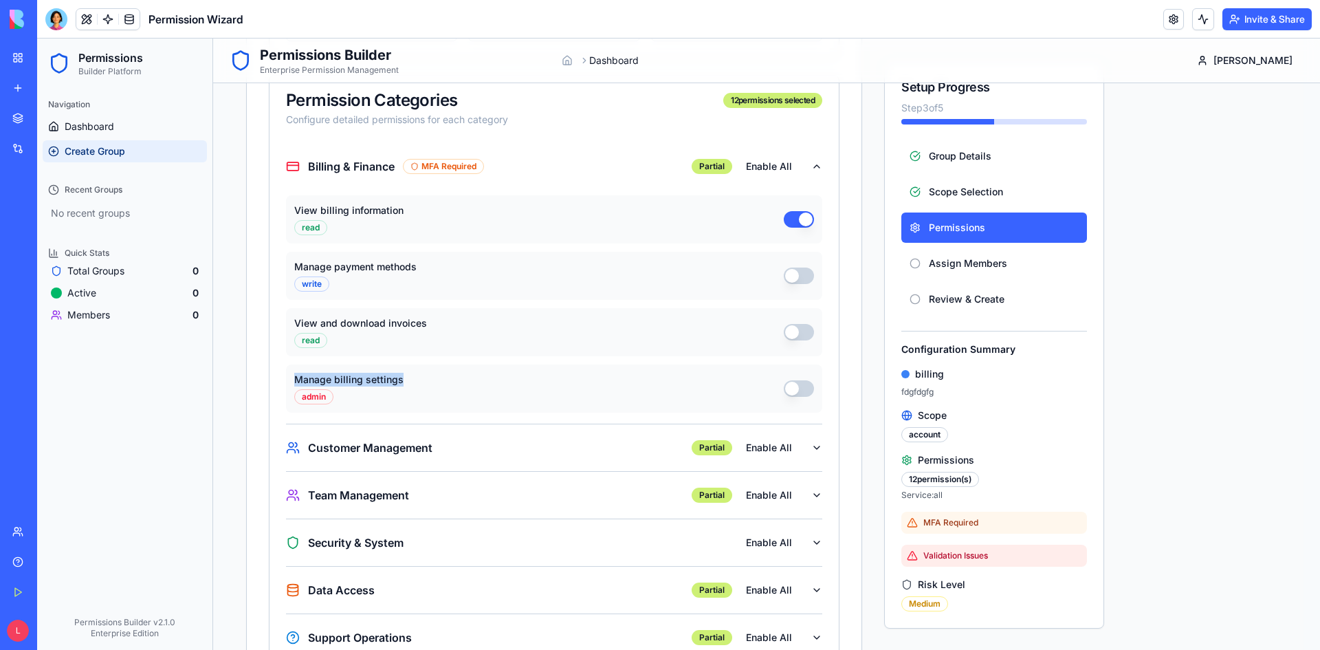
drag, startPoint x: 408, startPoint y: 384, endPoint x: 294, endPoint y: 380, distance: 114.9
click at [294, 380] on div "Manage billing settings admin" at bounding box center [554, 388] width 536 height 48
copy label "Manage billing settings"
